Goal: Find specific page/section: Find specific page/section

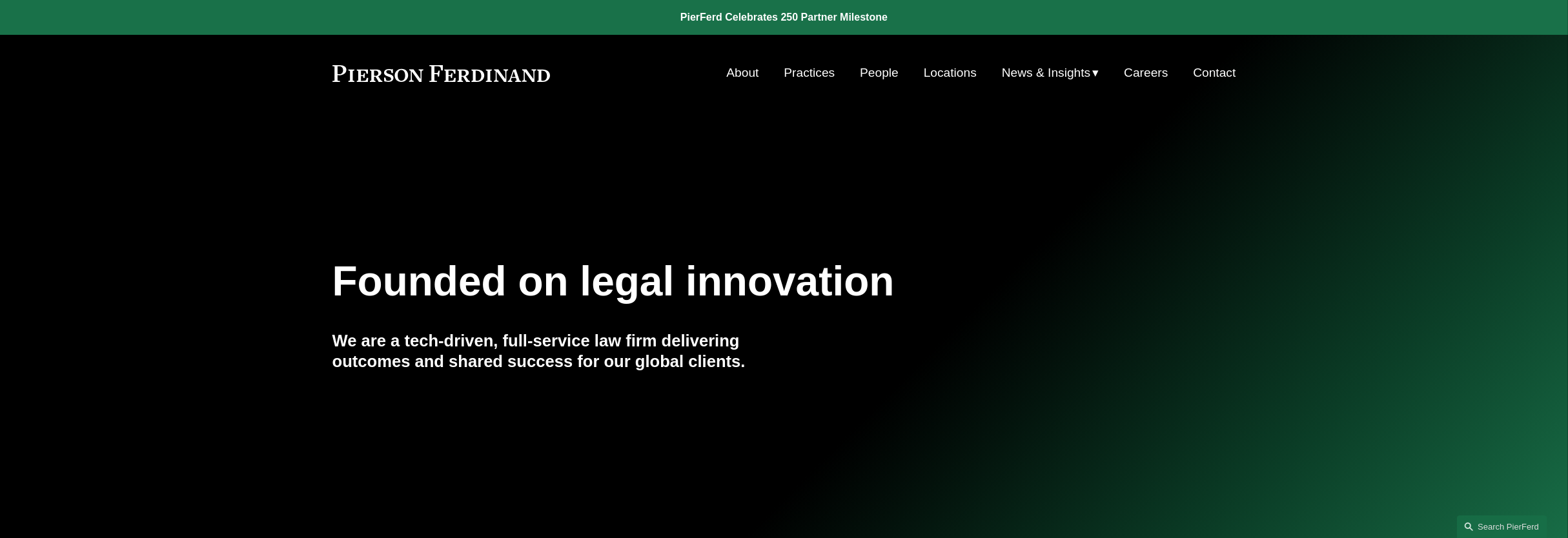
click at [821, 77] on link "Practices" at bounding box center [809, 73] width 51 height 24
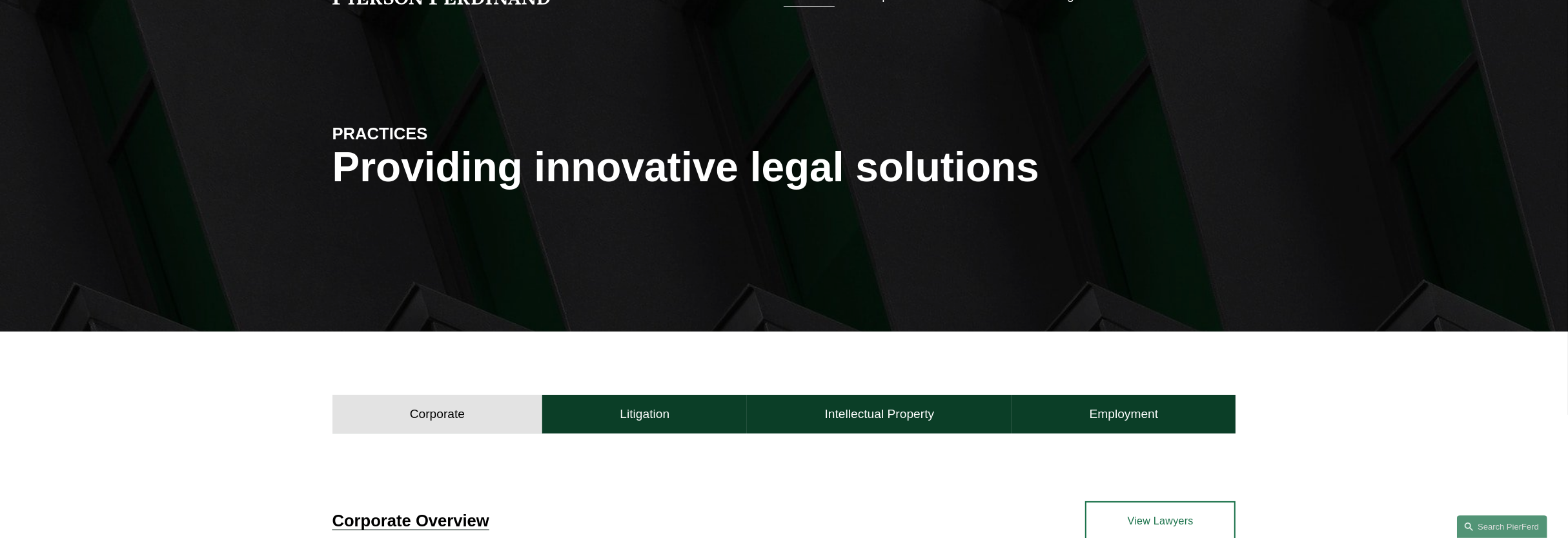
scroll to position [323, 0]
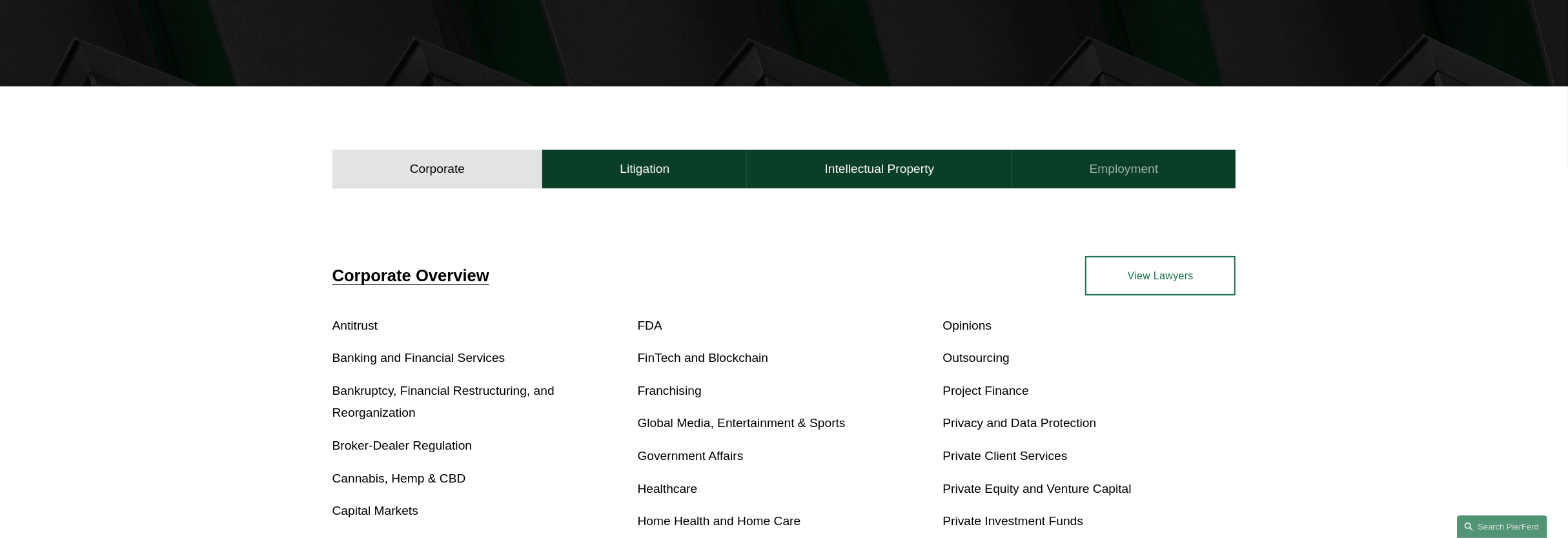
click at [1102, 163] on h4 "Employment" at bounding box center [1125, 170] width 69 height 16
